Goal: Information Seeking & Learning: Learn about a topic

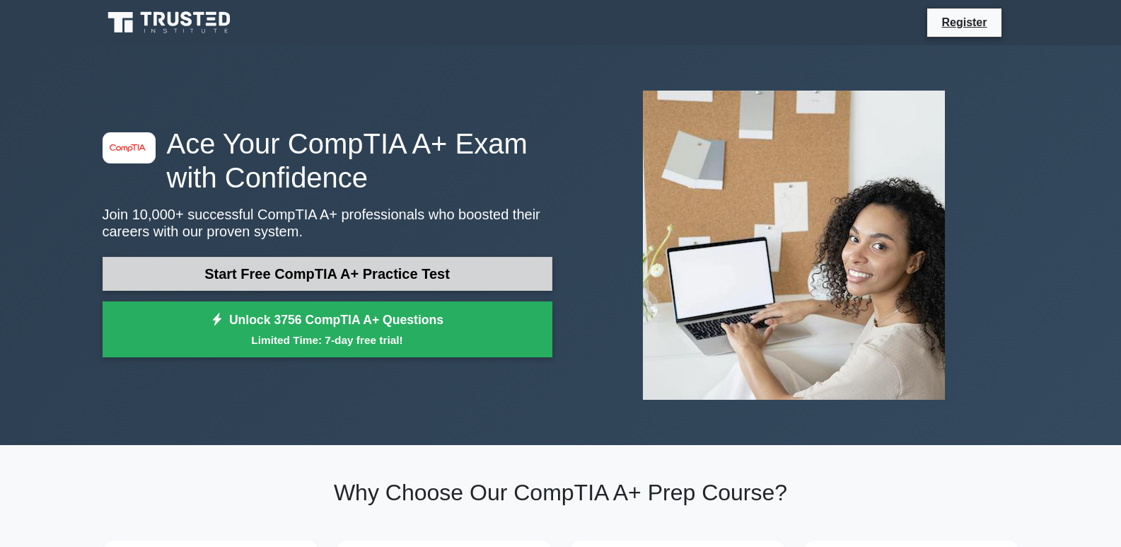
click at [385, 270] on link "Start Free CompTIA A+ Practice Test" at bounding box center [328, 274] width 450 height 34
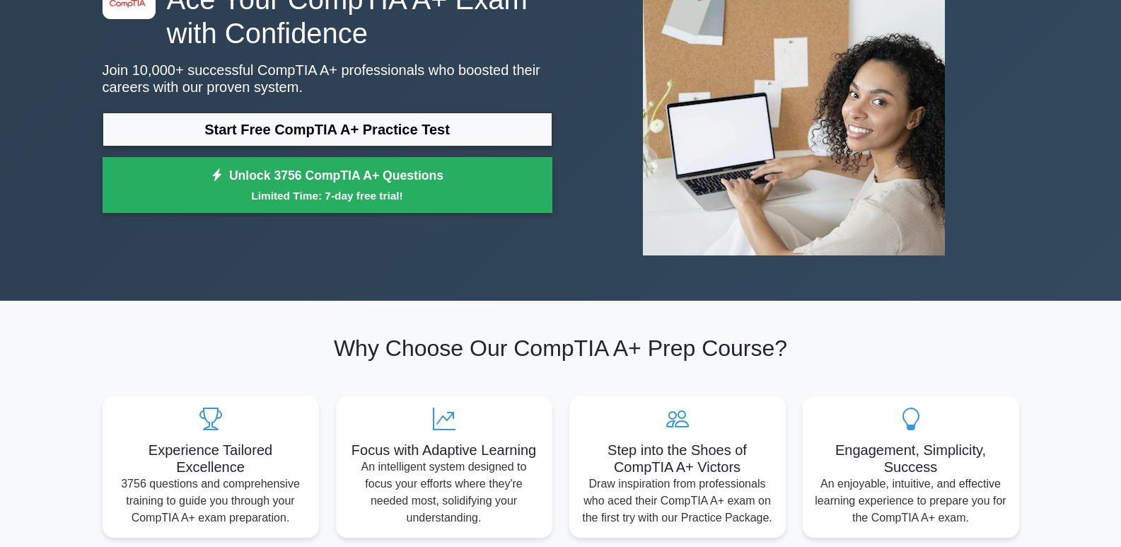
scroll to position [283, 0]
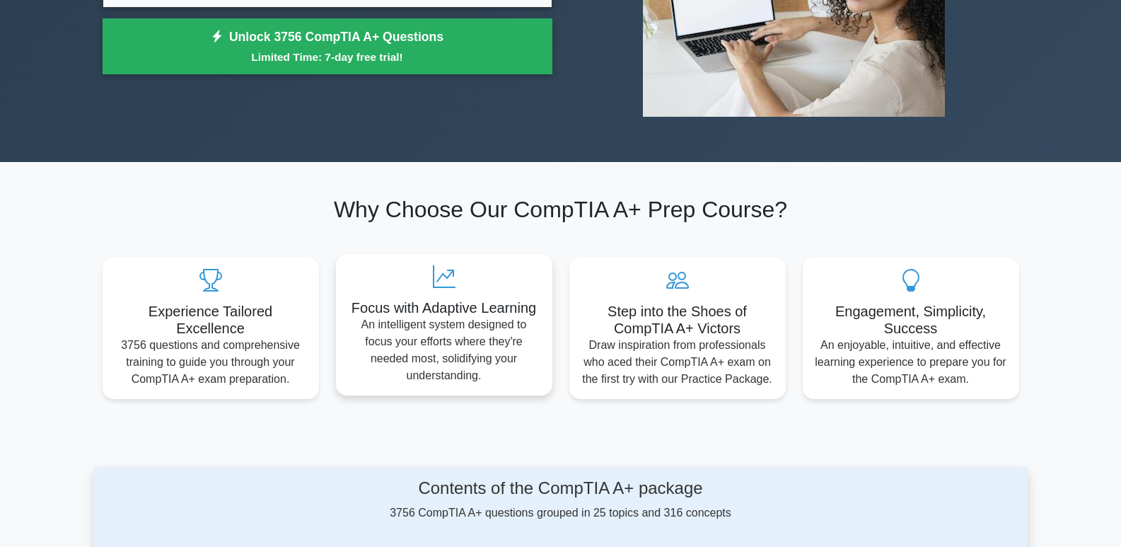
click at [492, 337] on p "An intelligent system designed to focus your efforts where they're needed most,…" at bounding box center [444, 350] width 194 height 68
click at [932, 321] on h5 "Engagement, Simplicity, Success" at bounding box center [911, 316] width 194 height 34
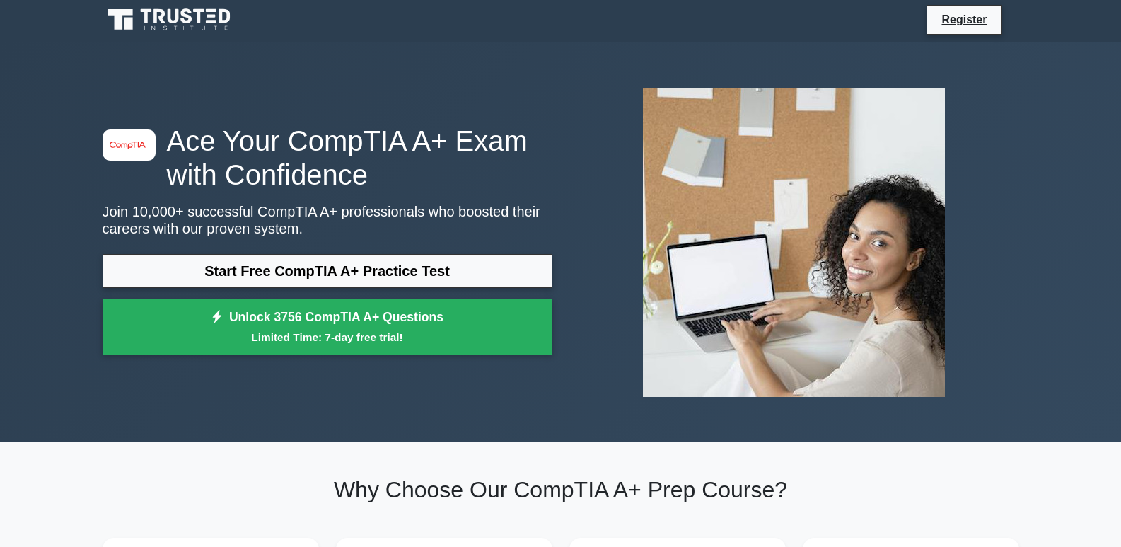
scroll to position [0, 0]
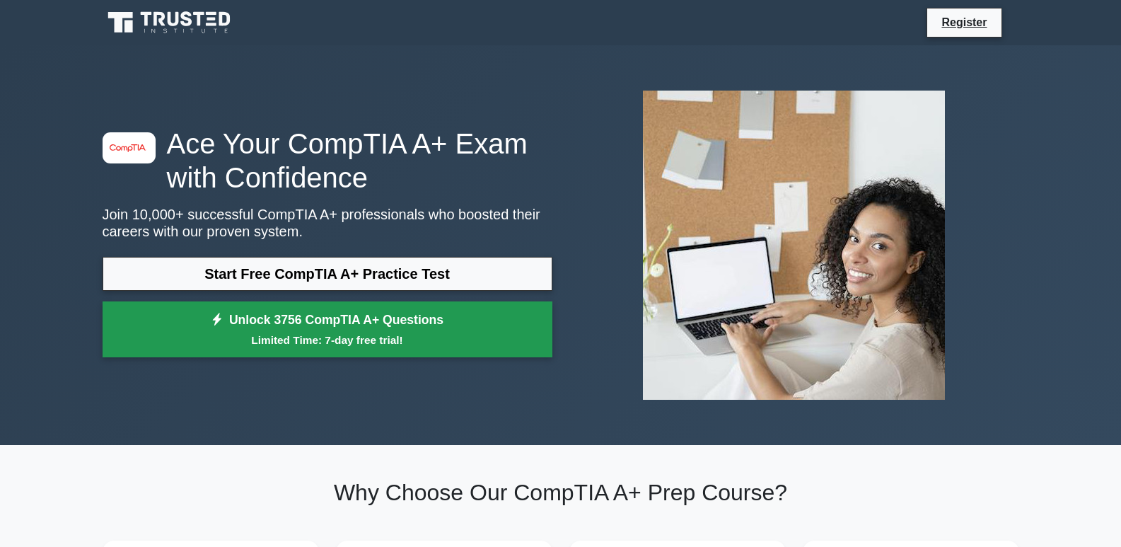
click at [327, 321] on link "Unlock 3756 CompTIA A+ Questions Limited Time: 7-day free trial!" at bounding box center [328, 329] width 450 height 57
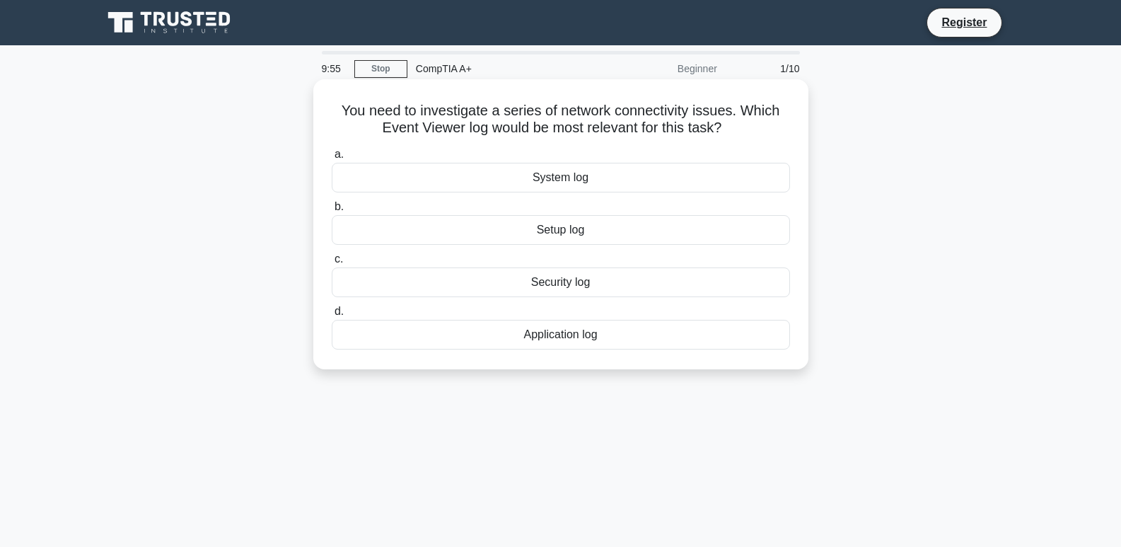
click at [576, 189] on div "System log" at bounding box center [561, 178] width 458 height 30
click at [332, 159] on input "a. System log" at bounding box center [332, 154] width 0 height 9
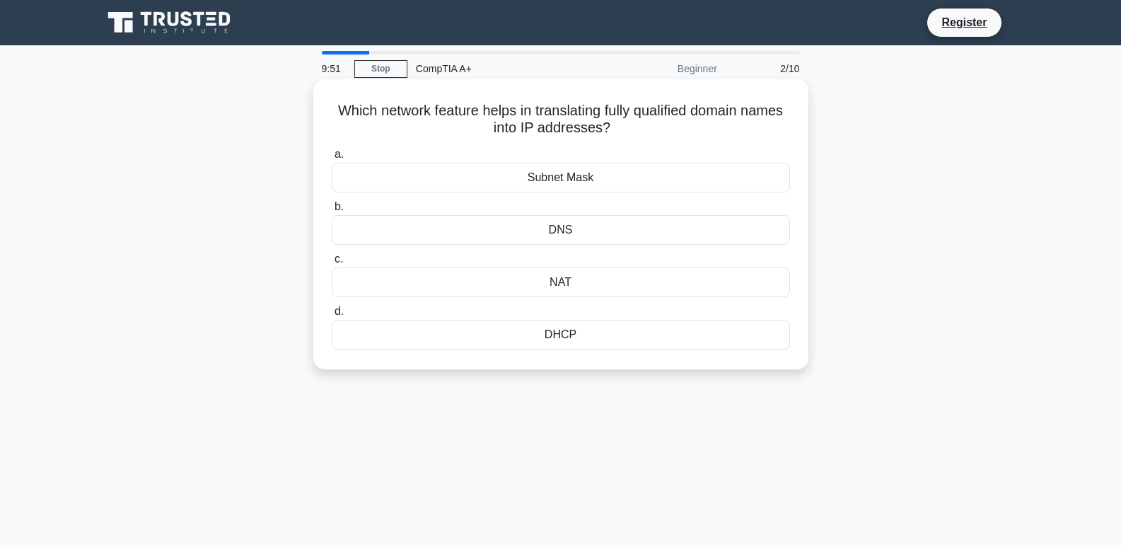
click at [530, 181] on div "Subnet Mask" at bounding box center [561, 178] width 458 height 30
click at [332, 159] on input "a. Subnet Mask" at bounding box center [332, 154] width 0 height 9
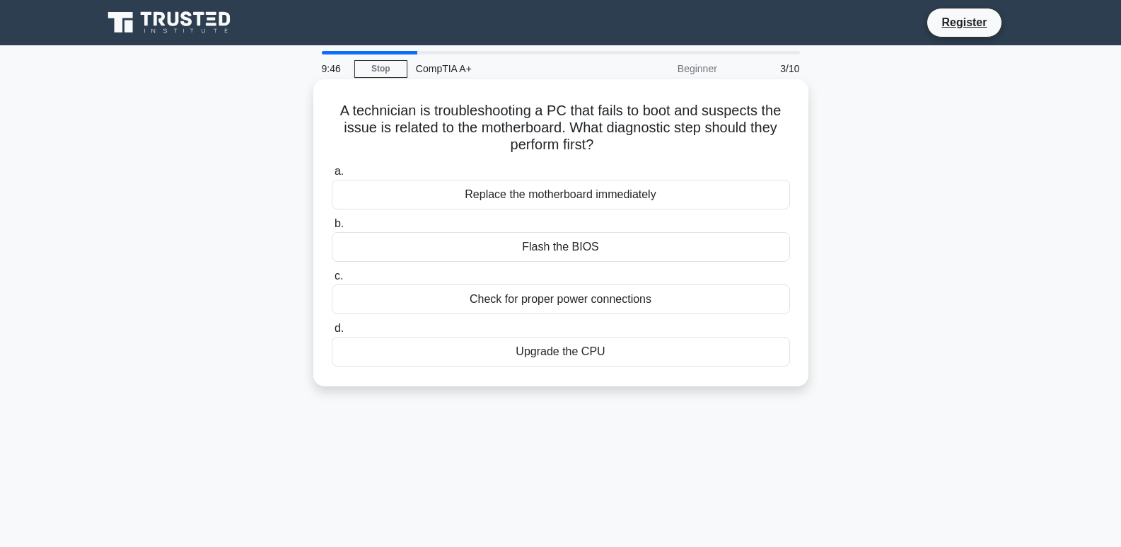
click at [593, 315] on div "a. Replace the motherboard immediately b. Flash the BIOS c. d." at bounding box center [560, 264] width 475 height 209
click at [595, 307] on div "Check for proper power connections" at bounding box center [561, 299] width 458 height 30
click at [332, 281] on input "c. Check for proper power connections" at bounding box center [332, 276] width 0 height 9
